Goal: Information Seeking & Learning: Learn about a topic

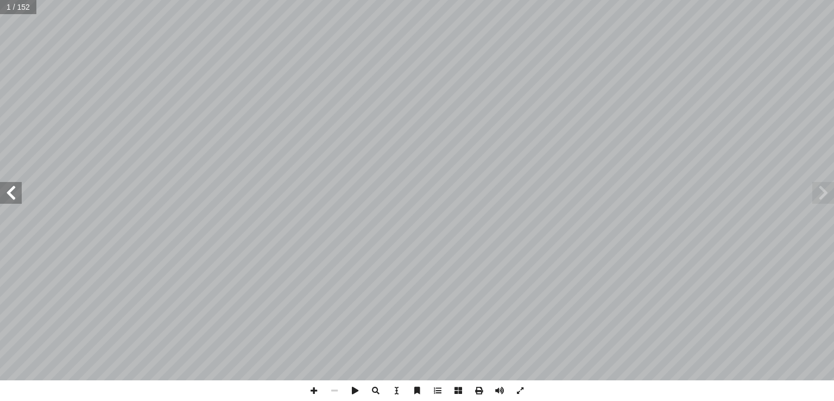
drag, startPoint x: 17, startPoint y: 187, endPoint x: 11, endPoint y: 191, distance: 7.4
click at [11, 191] on span at bounding box center [11, 193] width 22 height 22
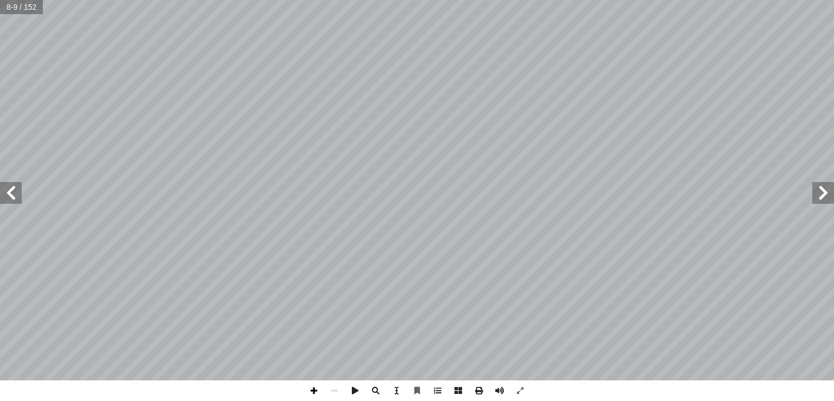
click at [306, 389] on span at bounding box center [314, 390] width 21 height 21
click at [7, 187] on span at bounding box center [11, 193] width 22 height 22
click at [826, 191] on span at bounding box center [824, 193] width 22 height 22
click at [15, 201] on span at bounding box center [11, 193] width 22 height 22
